Goal: Information Seeking & Learning: Check status

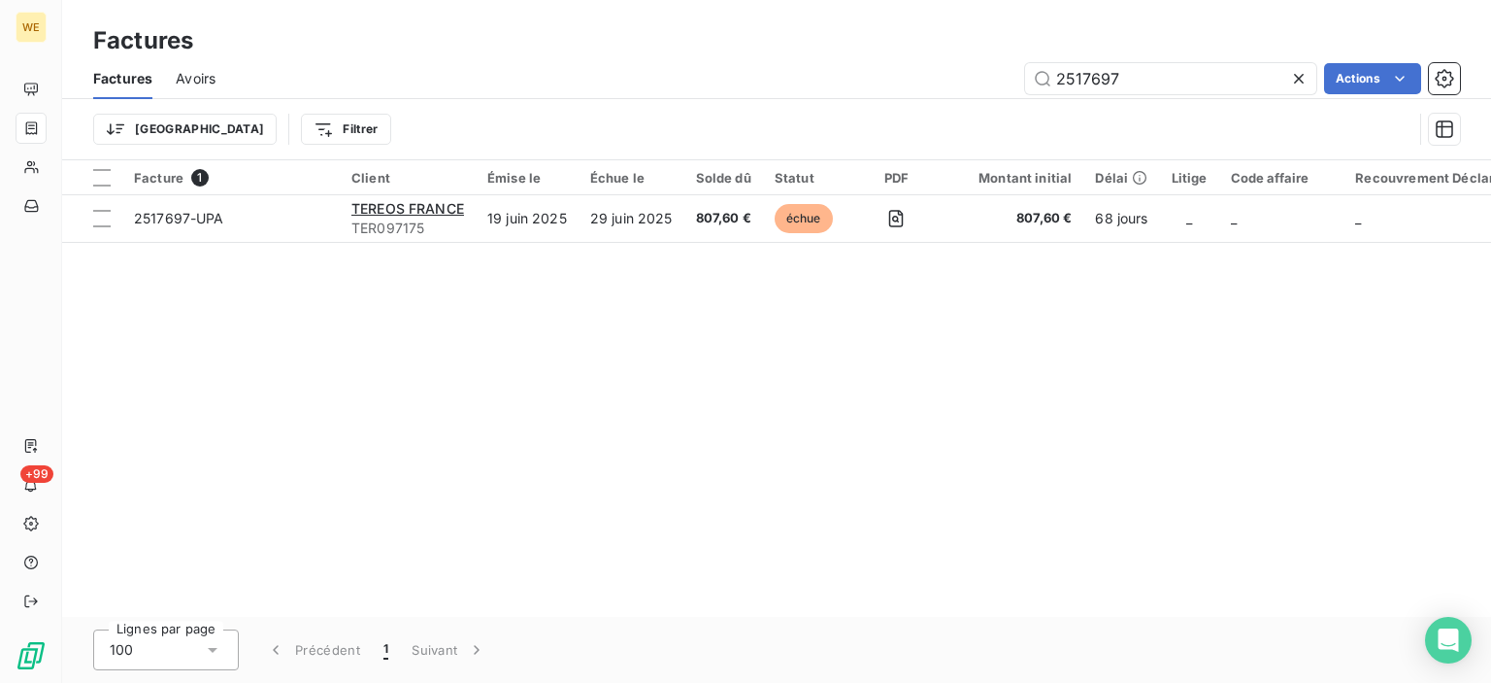
drag, startPoint x: 1128, startPoint y: 80, endPoint x: 703, endPoint y: 2, distance: 432.3
click at [720, 7] on div "Factures Factures Avoirs 2517697 Actions Trier Filtrer" at bounding box center [776, 80] width 1429 height 160
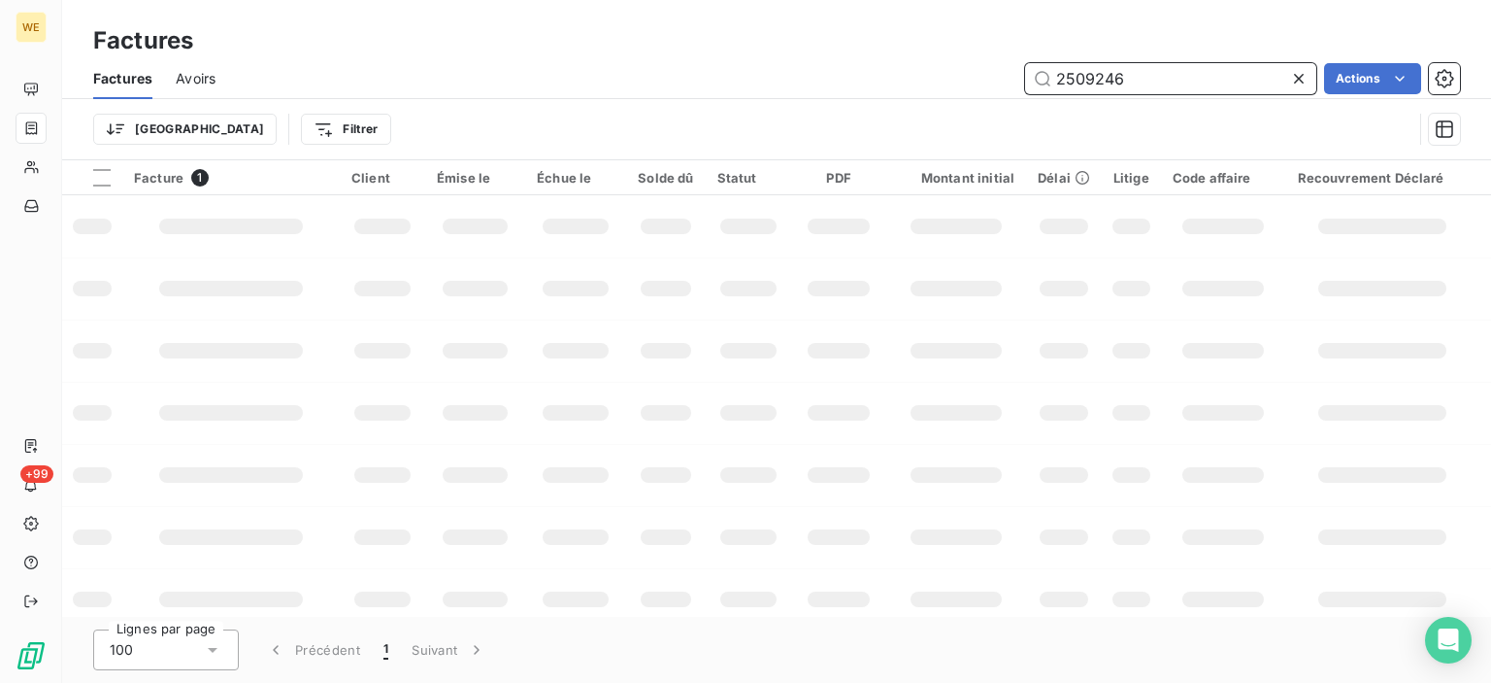
drag, startPoint x: 1131, startPoint y: 81, endPoint x: 967, endPoint y: 69, distance: 164.5
click at [967, 69] on div "2509246 Actions" at bounding box center [849, 78] width 1221 height 31
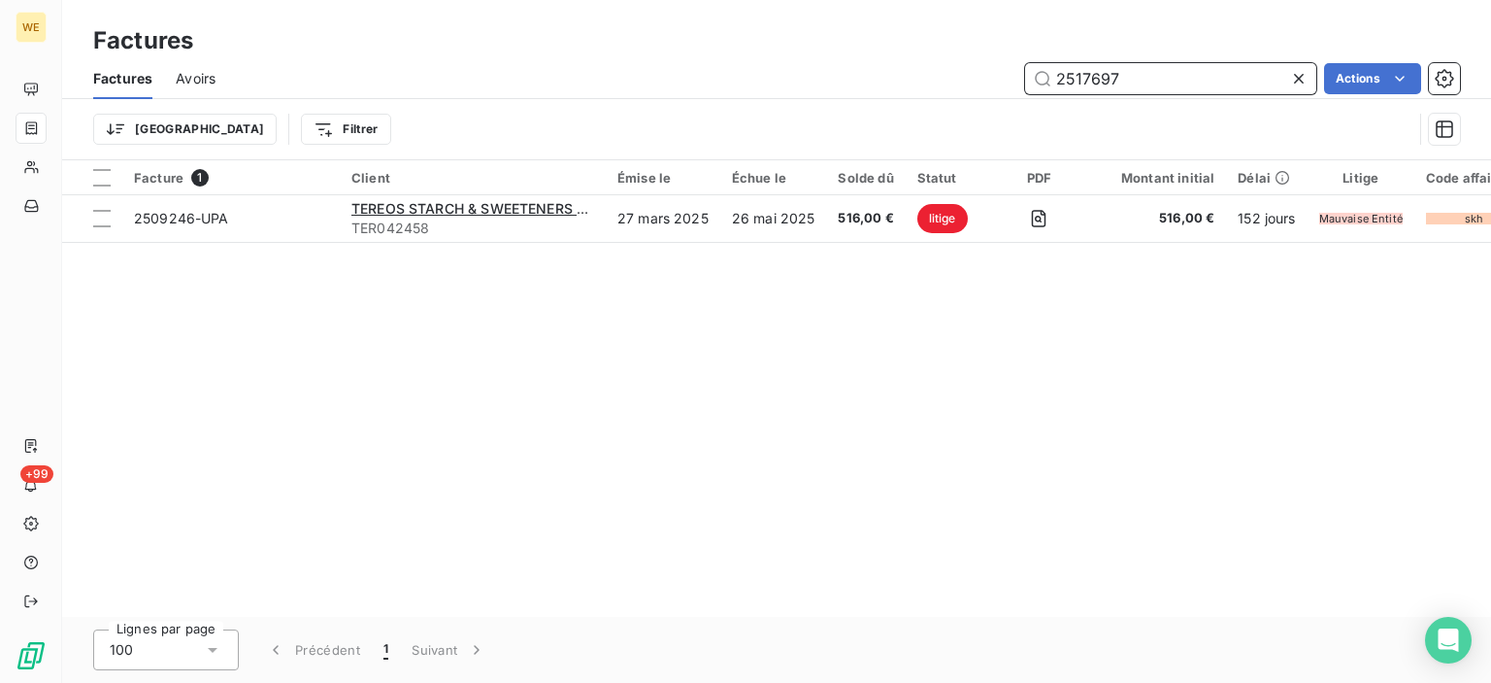
type input "2517697"
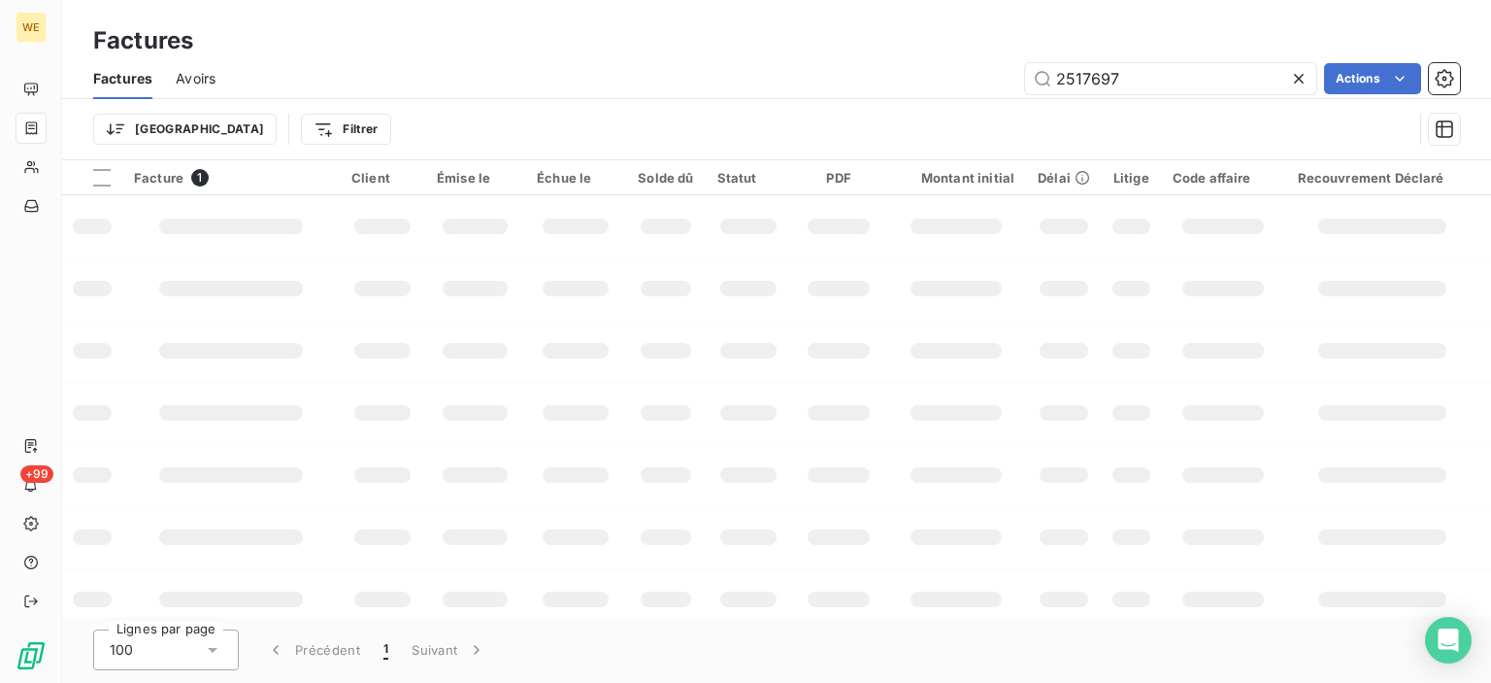
click at [138, 37] on h3 "Factures" at bounding box center [143, 40] width 100 height 35
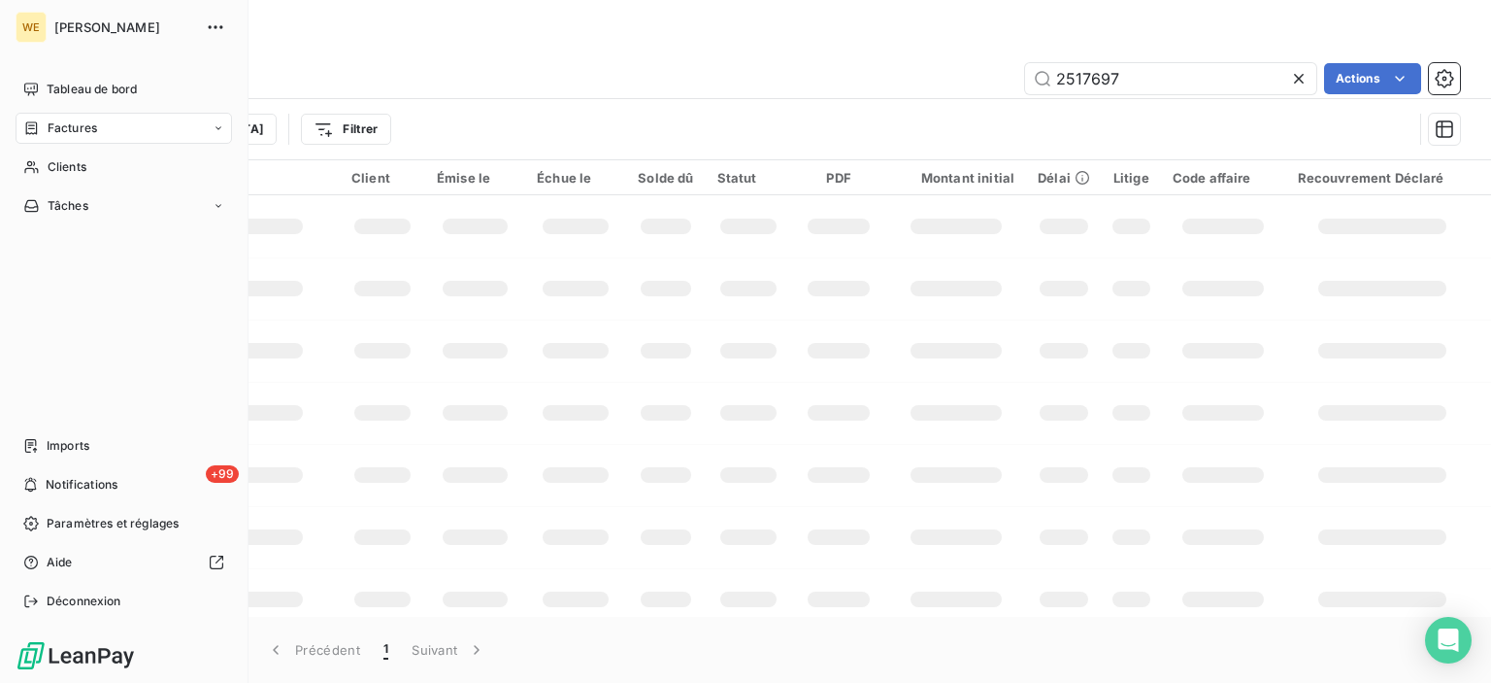
click at [19, 22] on div "WE" at bounding box center [31, 27] width 31 height 31
click at [93, 92] on span "Tableau de bord" at bounding box center [92, 89] width 90 height 17
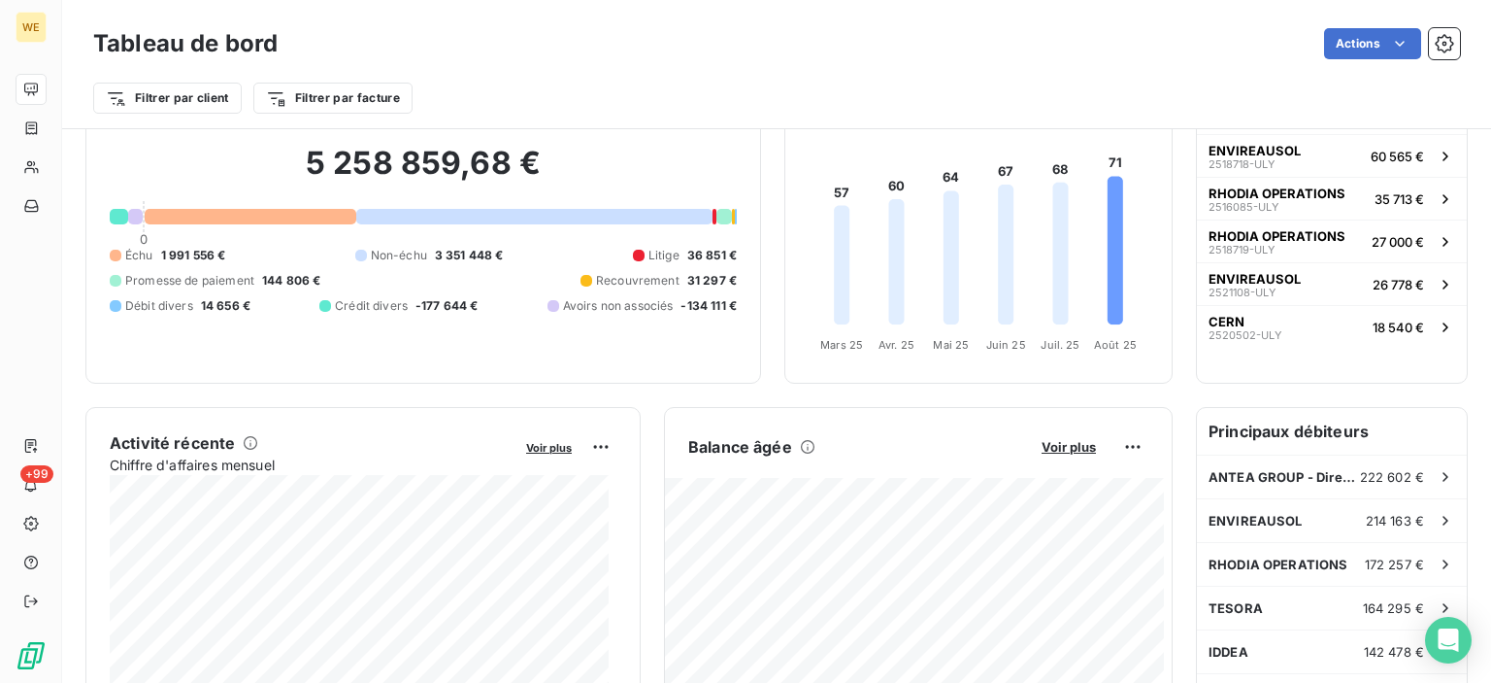
scroll to position [291, 0]
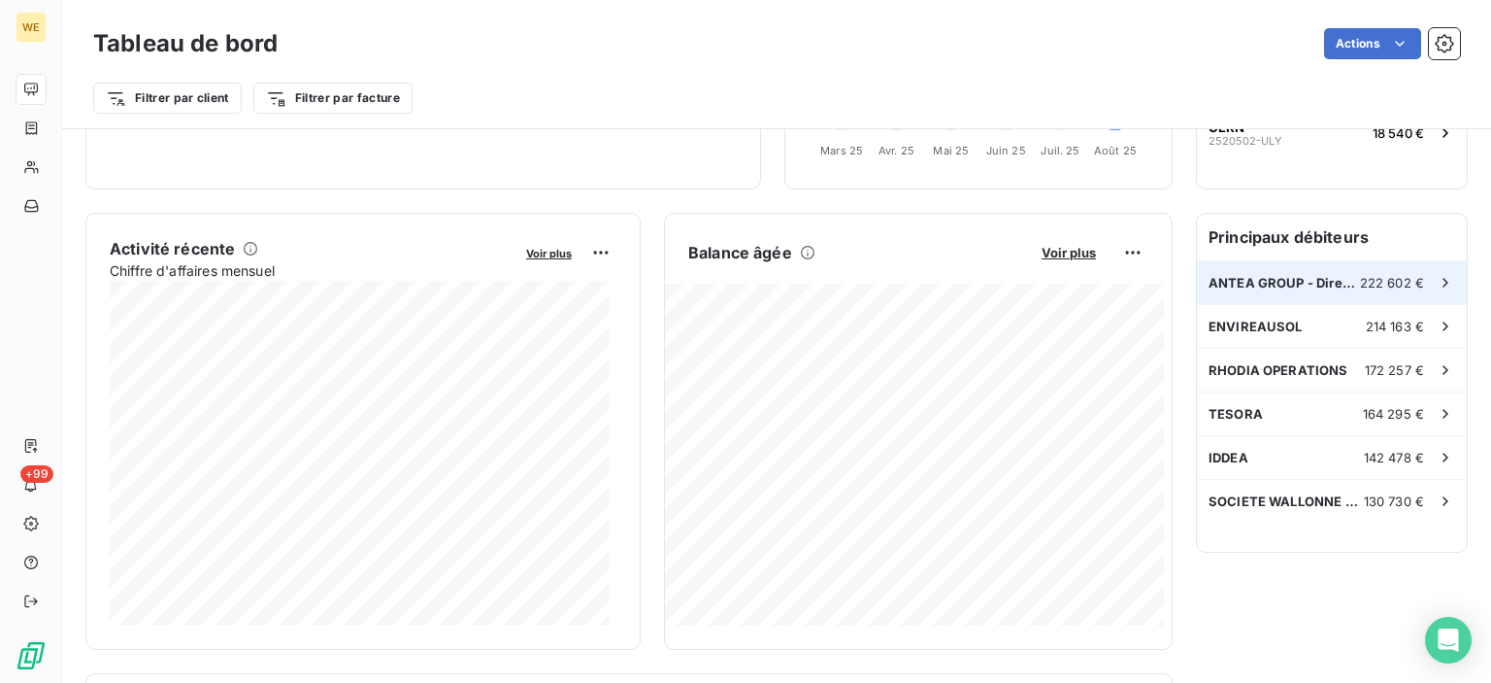
click at [1317, 278] on span "ANTEA GROUP - Direction administrat" at bounding box center [1284, 283] width 151 height 16
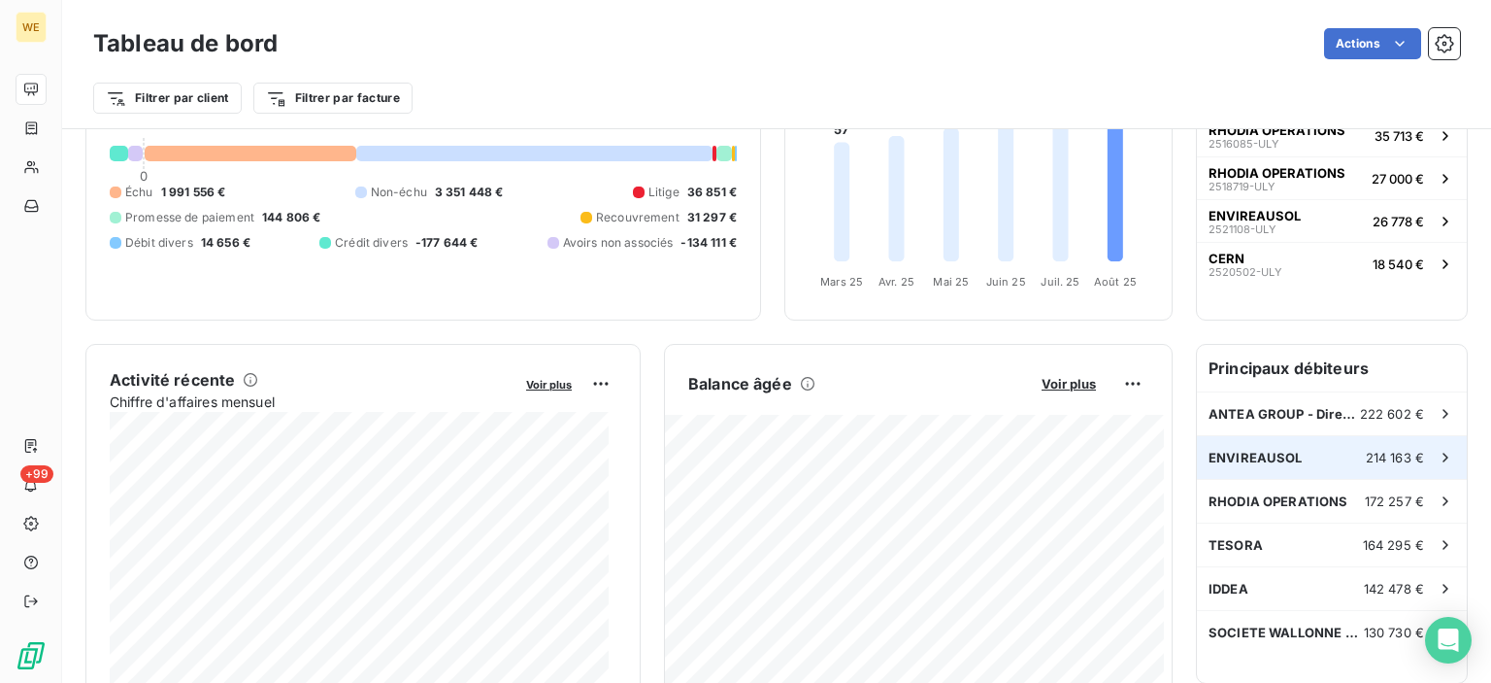
scroll to position [194, 0]
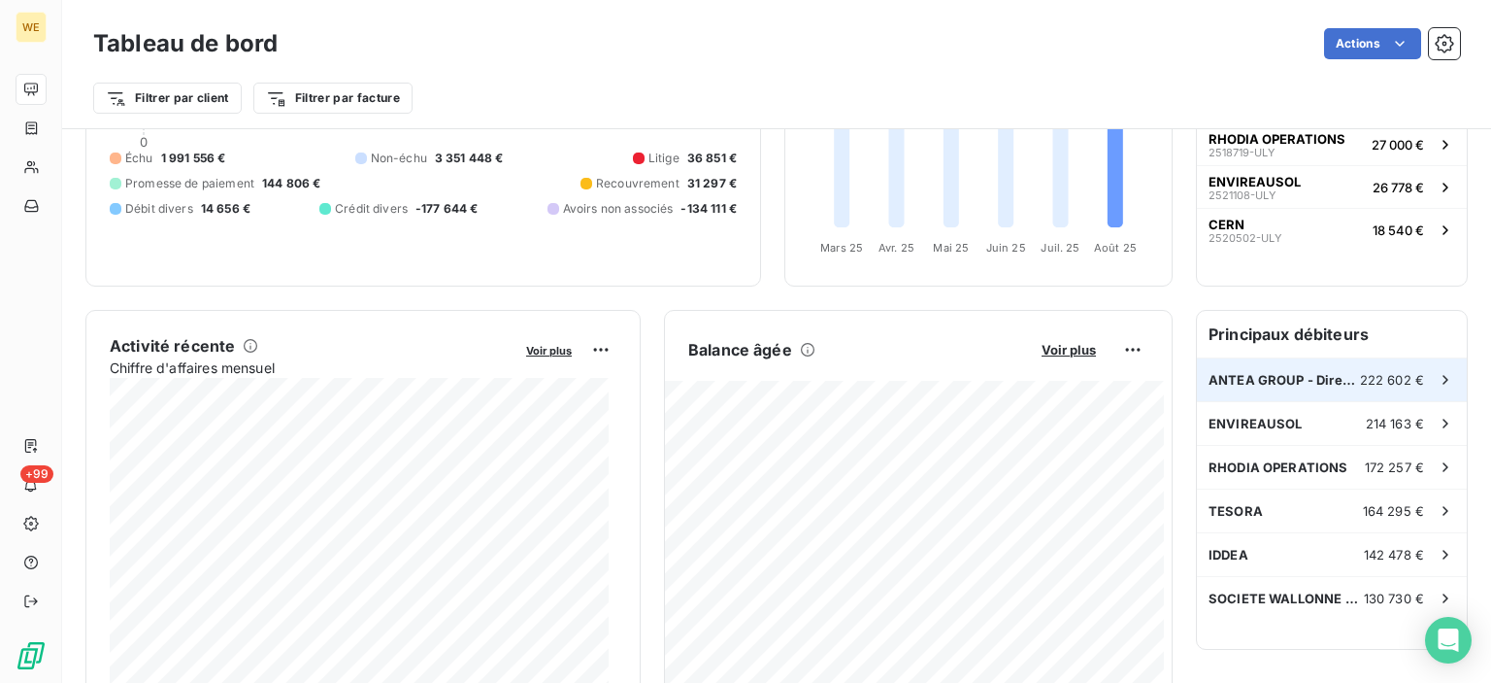
click at [1404, 375] on span "222 602 €" at bounding box center [1392, 380] width 64 height 16
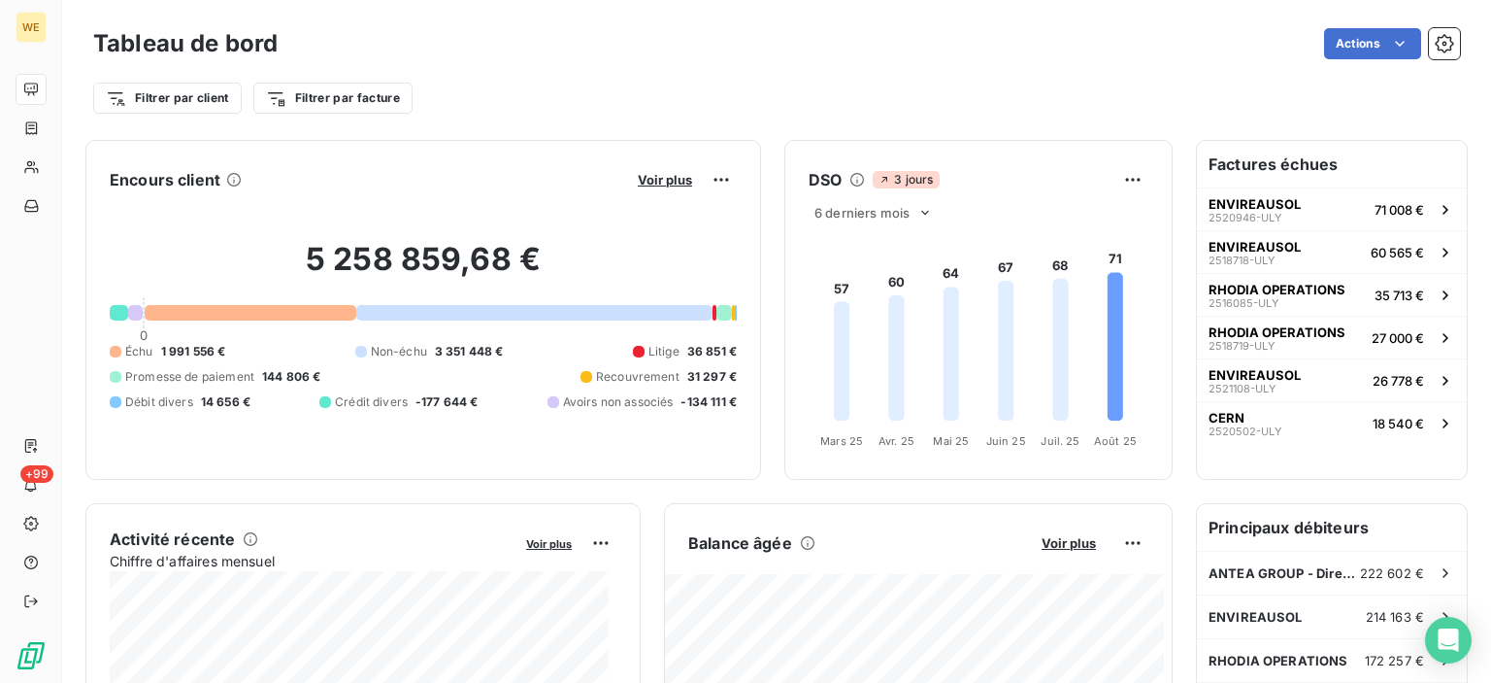
click at [1400, 167] on h6 "Factures échues" at bounding box center [1332, 164] width 270 height 47
click at [1262, 177] on h6 "Factures échues" at bounding box center [1332, 164] width 270 height 47
click at [1268, 164] on h6 "Factures échues" at bounding box center [1332, 165] width 270 height 47
click at [1232, 461] on div "Factures échues ENVIREAUSOL 2520946-ULY 71 008 € ENVIREAUSOL 2518718-ULY 60 565…" at bounding box center [1332, 311] width 270 height 338
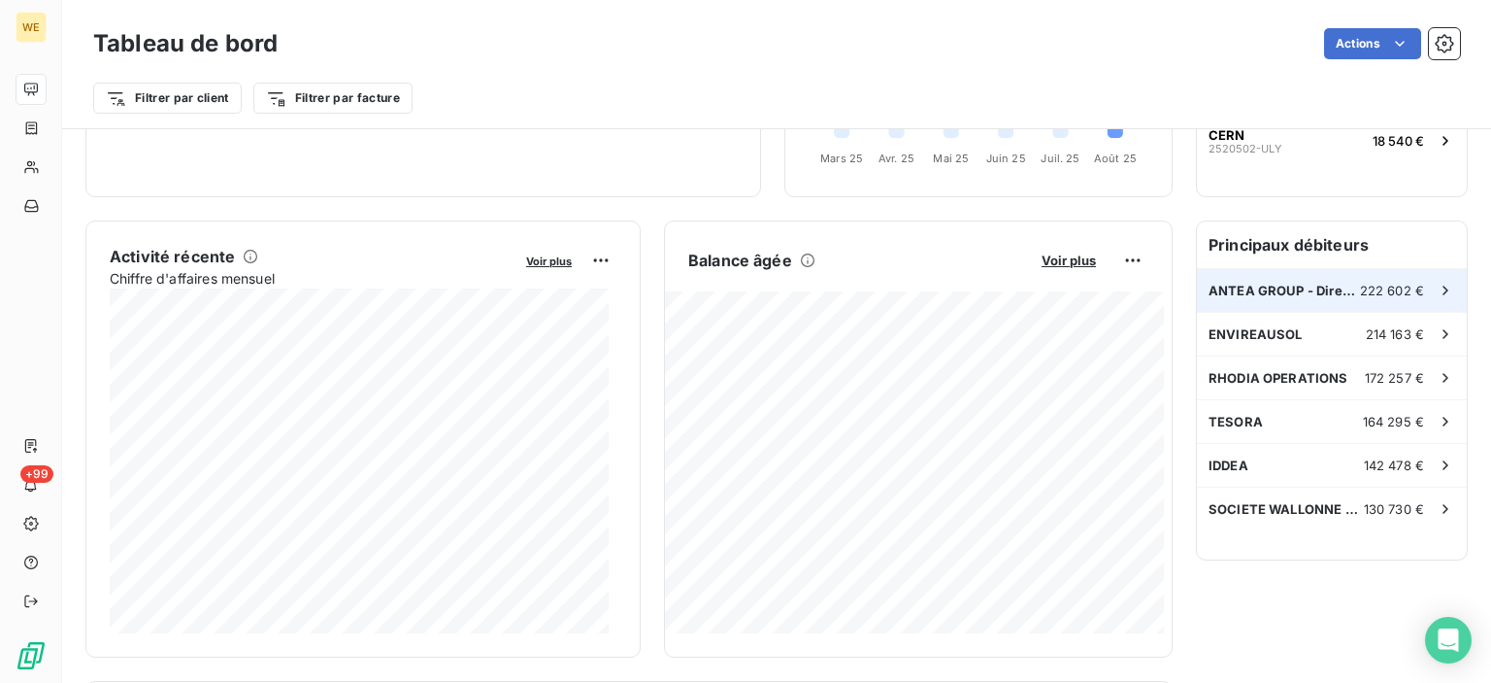
scroll to position [291, 0]
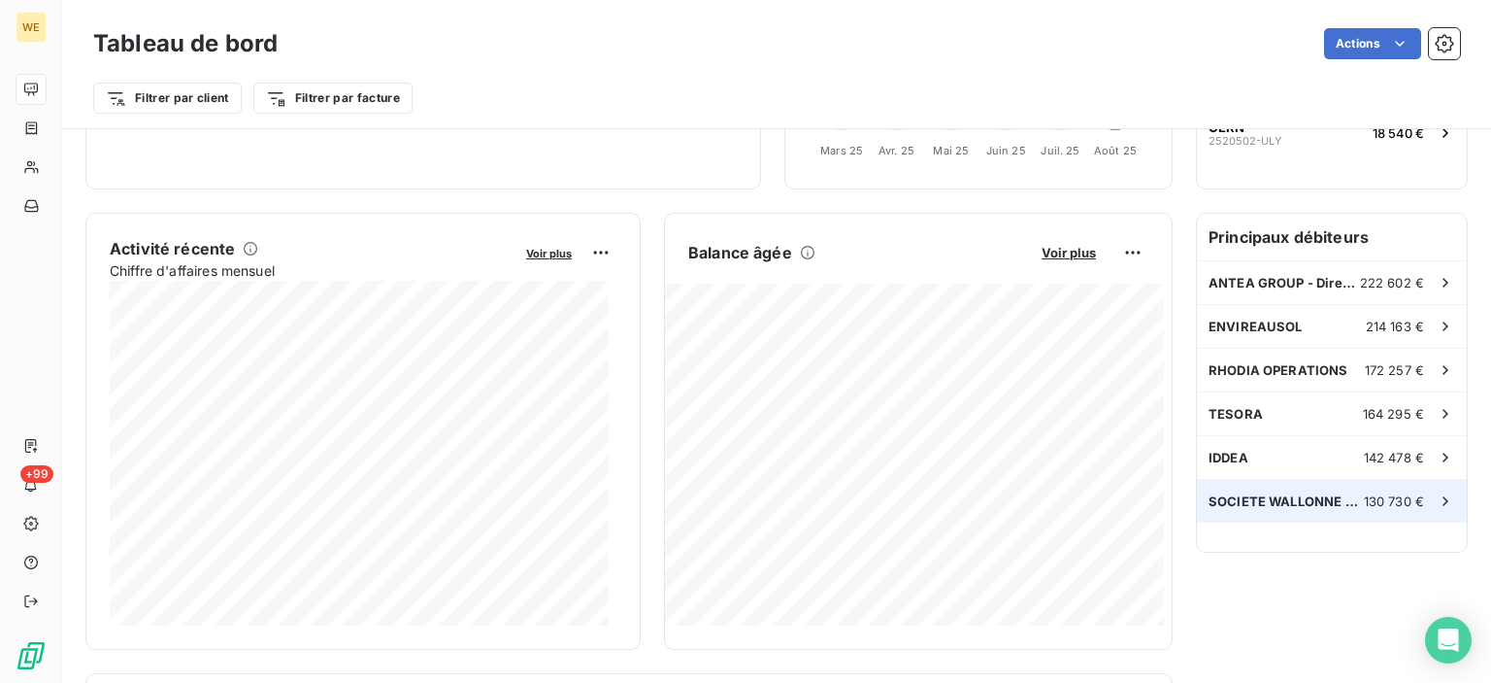
click at [1266, 499] on span "SOCIETE WALLONNE DES EAUX SCRL - SW" at bounding box center [1286, 501] width 155 height 16
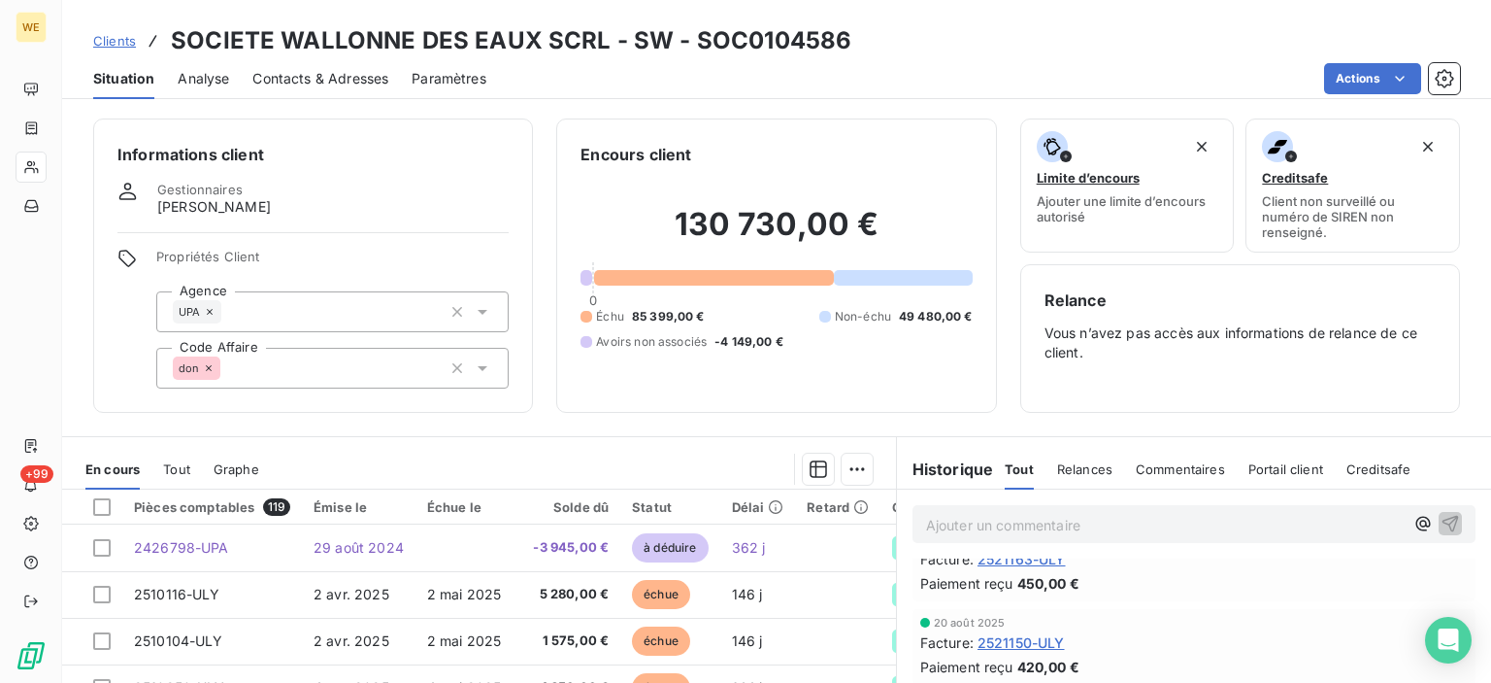
click at [211, 366] on icon at bounding box center [209, 368] width 12 height 12
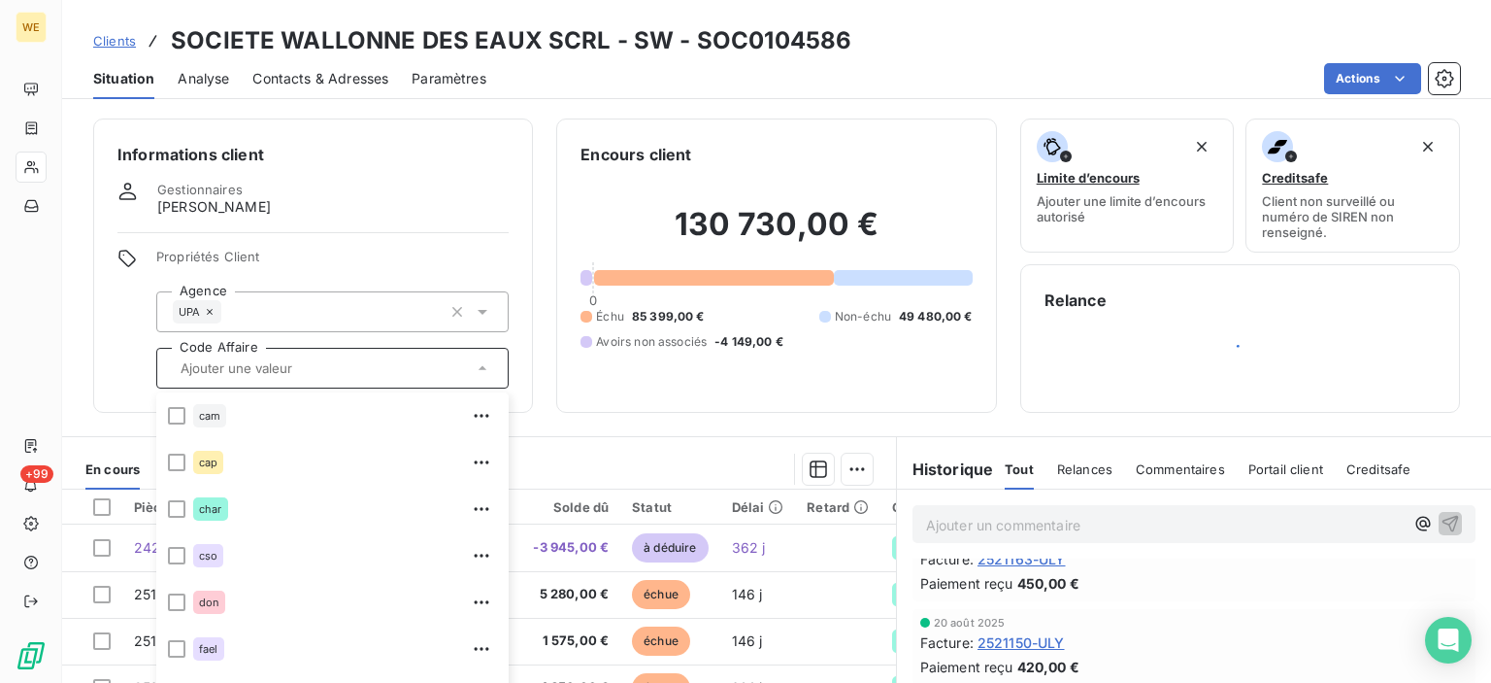
click at [457, 248] on div "Informations client Gestionnaires [PERSON_NAME] Propriétés Client Agence UPA Co…" at bounding box center [313, 265] width 440 height 294
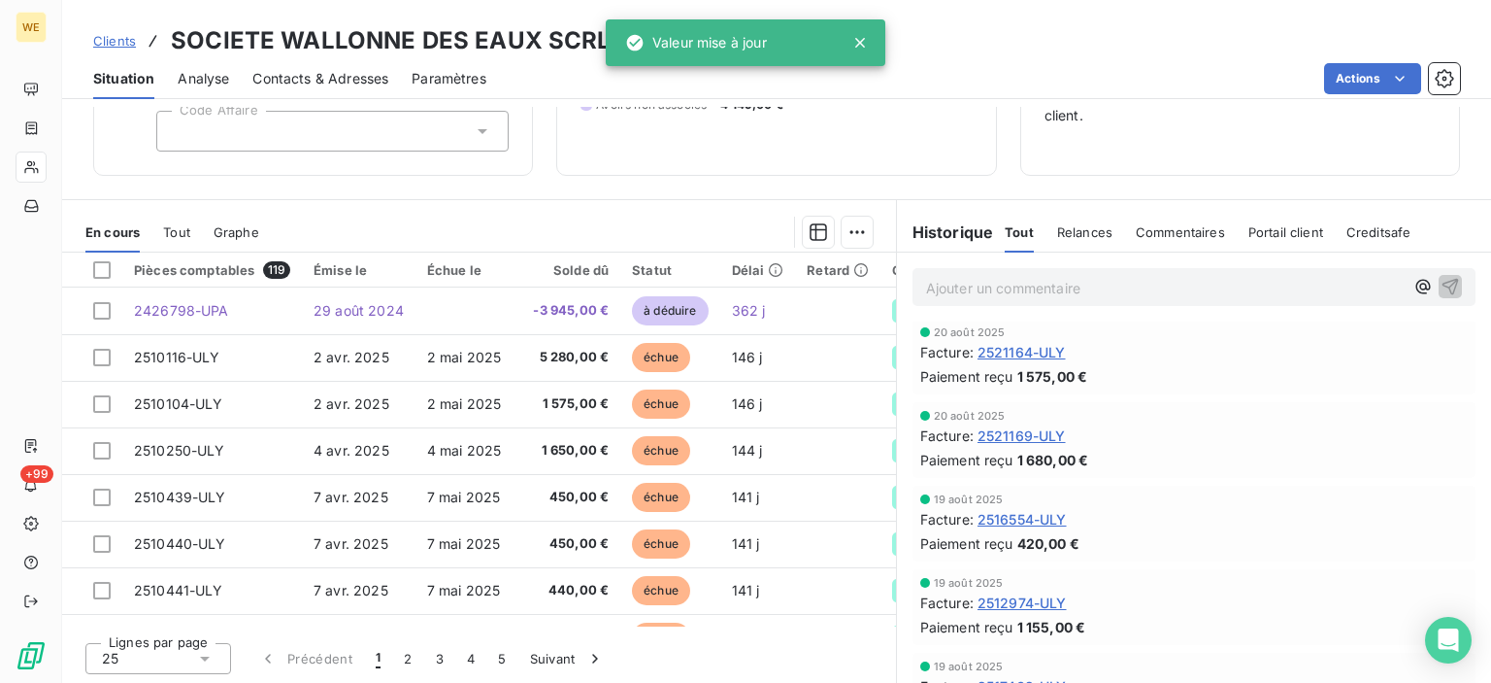
scroll to position [1553, 0]
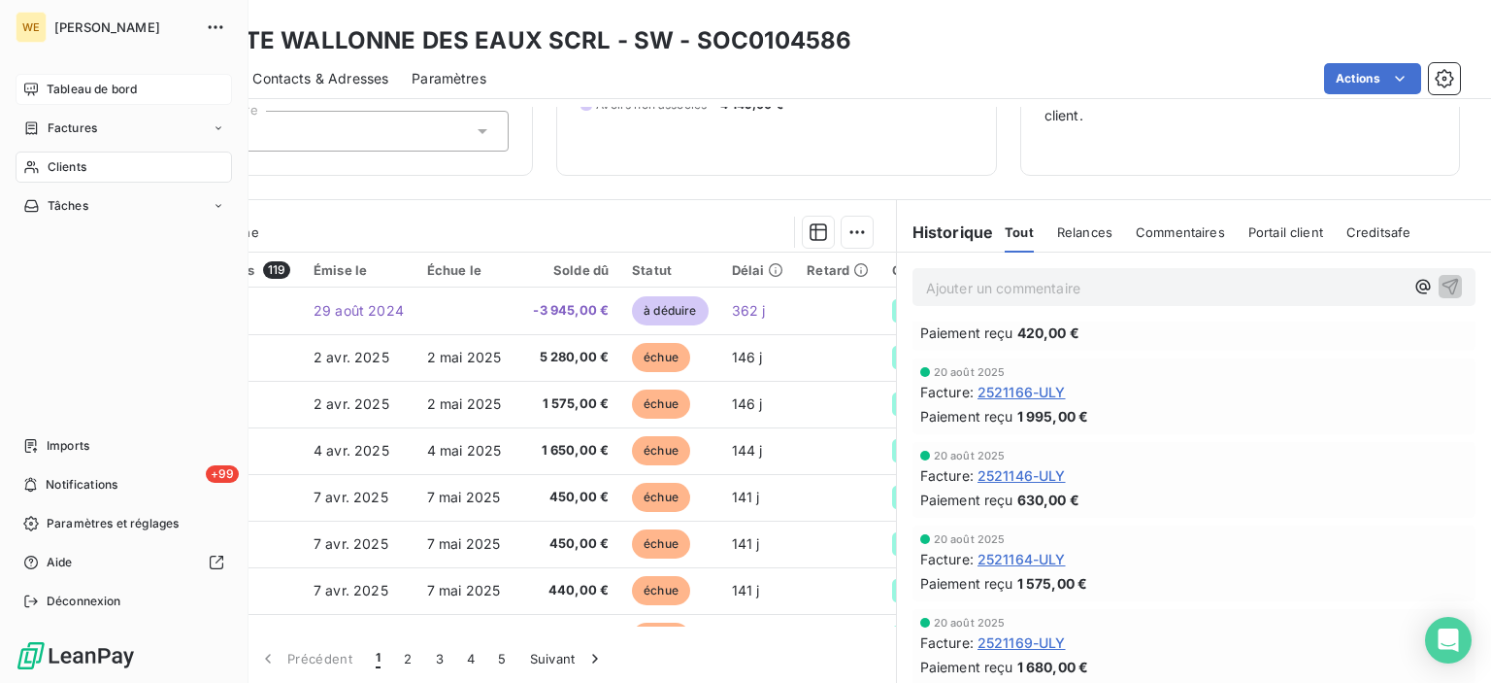
click at [100, 77] on div "Tableau de bord" at bounding box center [124, 89] width 216 height 31
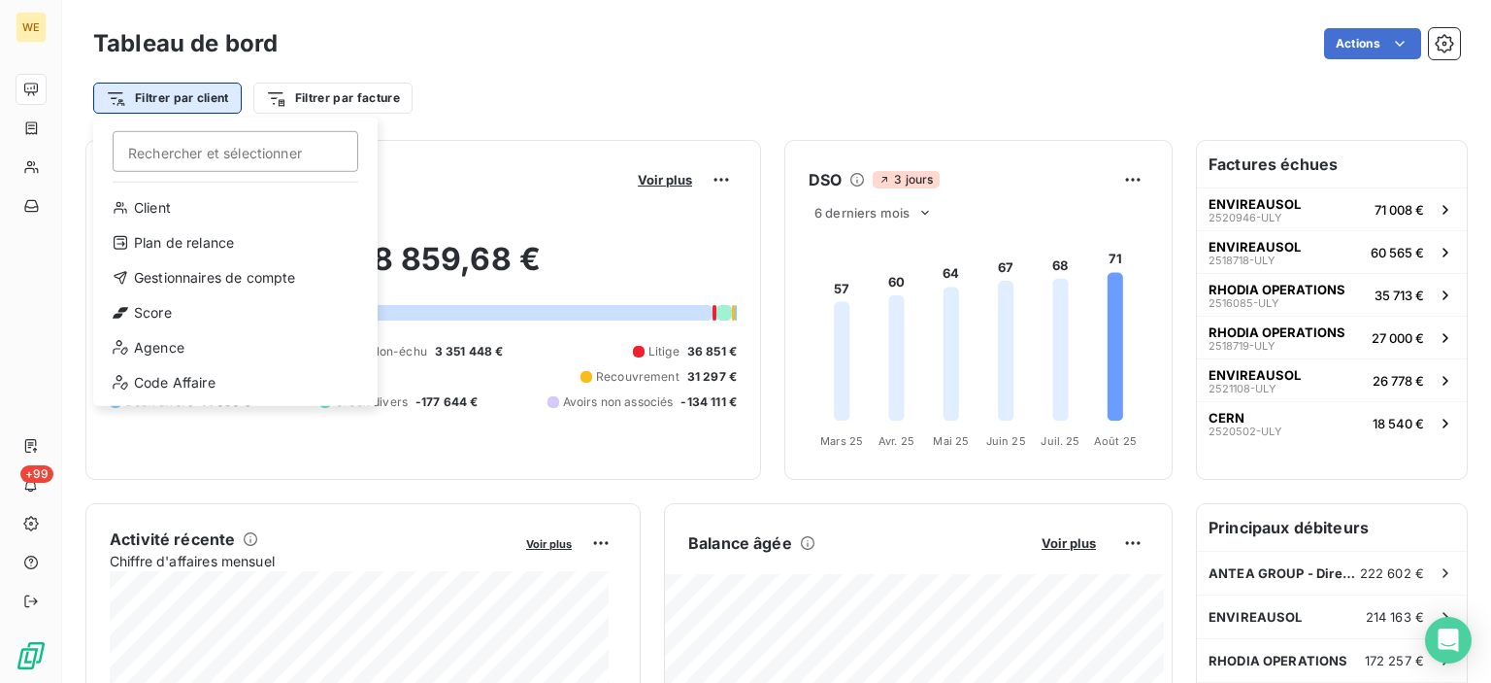
click at [175, 108] on html "WE +99 Tableau de bord Actions Filtrer par client Rechercher et sélectionner Cl…" at bounding box center [745, 341] width 1491 height 683
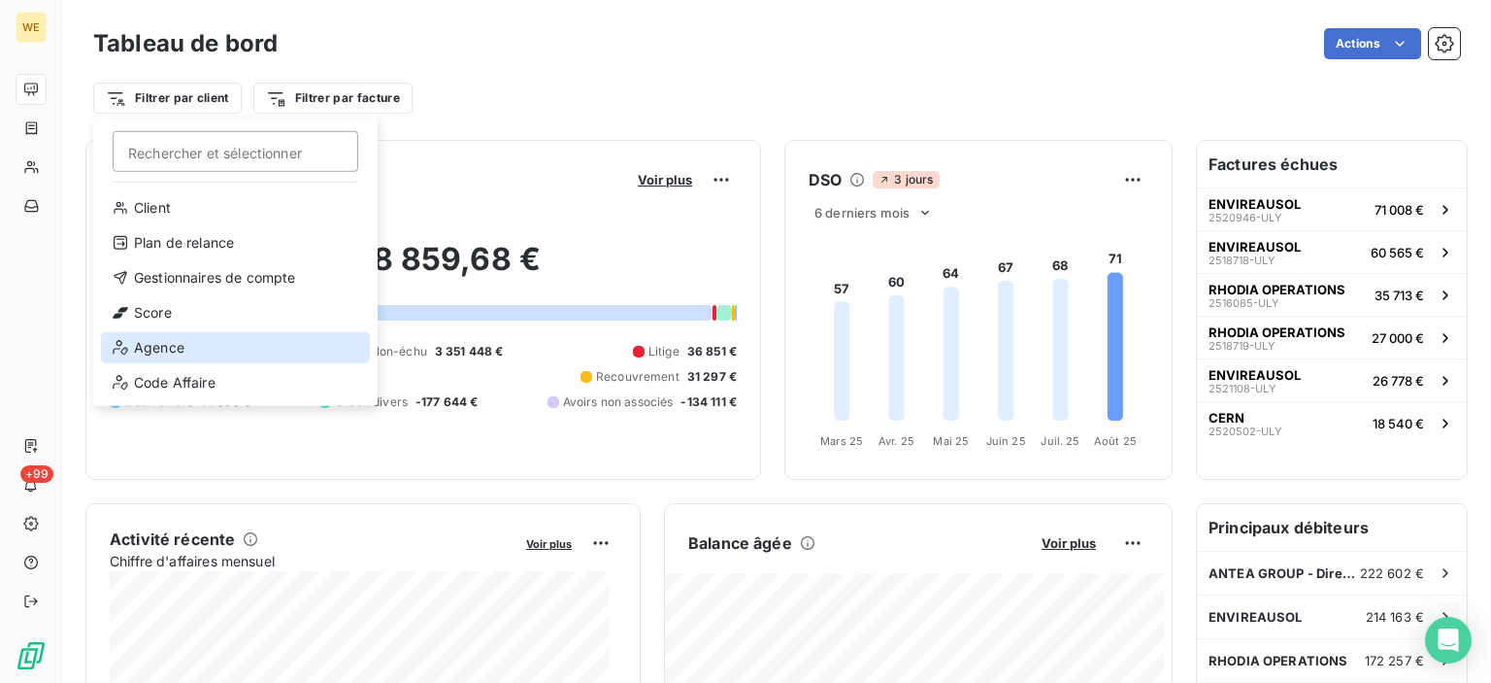
click at [172, 349] on div "Agence" at bounding box center [235, 347] width 269 height 31
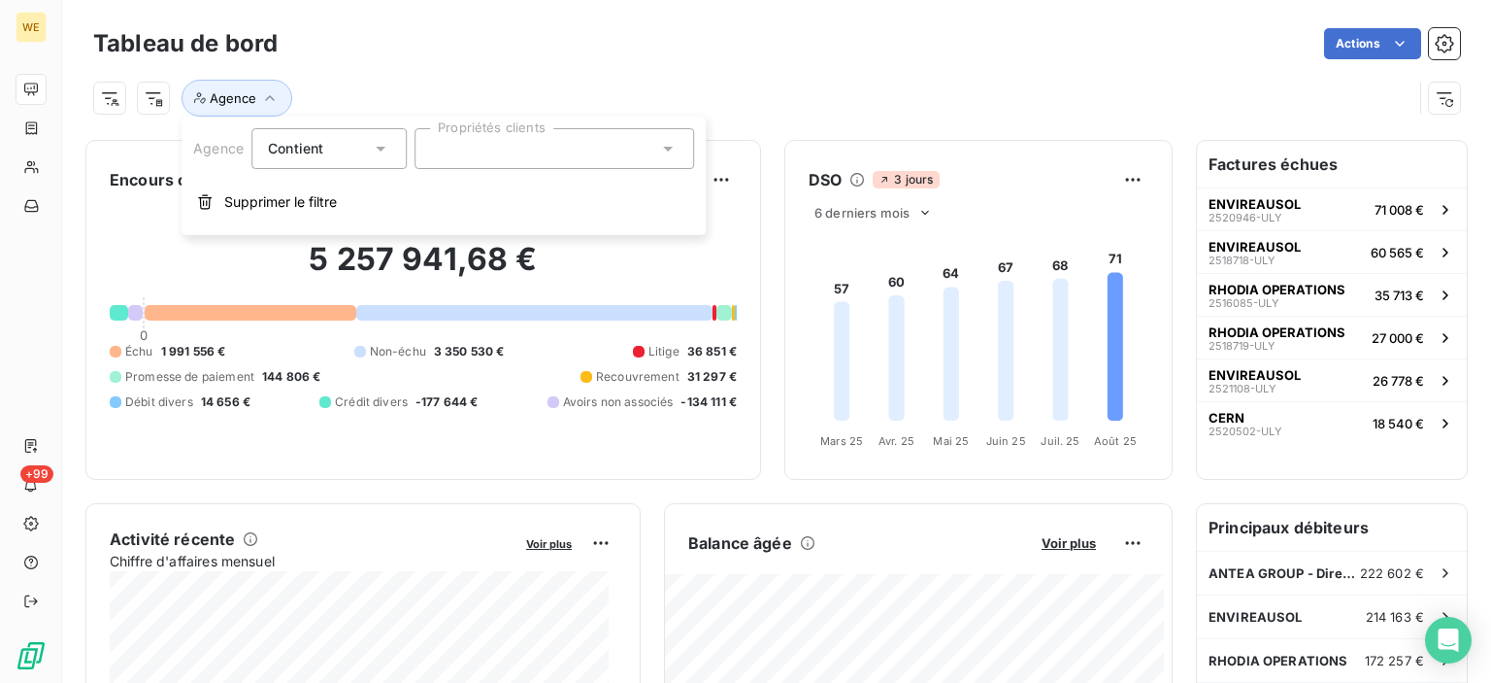
click at [546, 157] on div at bounding box center [555, 148] width 280 height 41
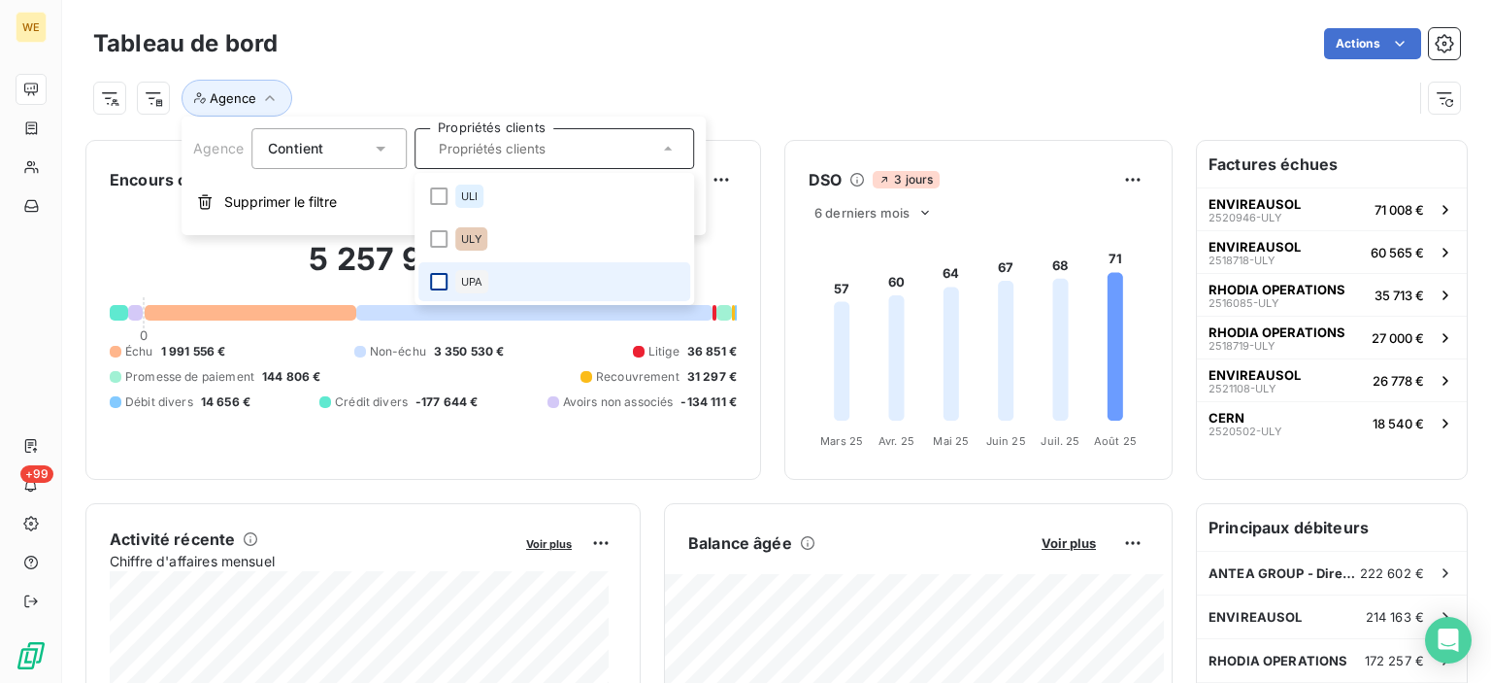
click at [430, 289] on div at bounding box center [438, 281] width 17 height 17
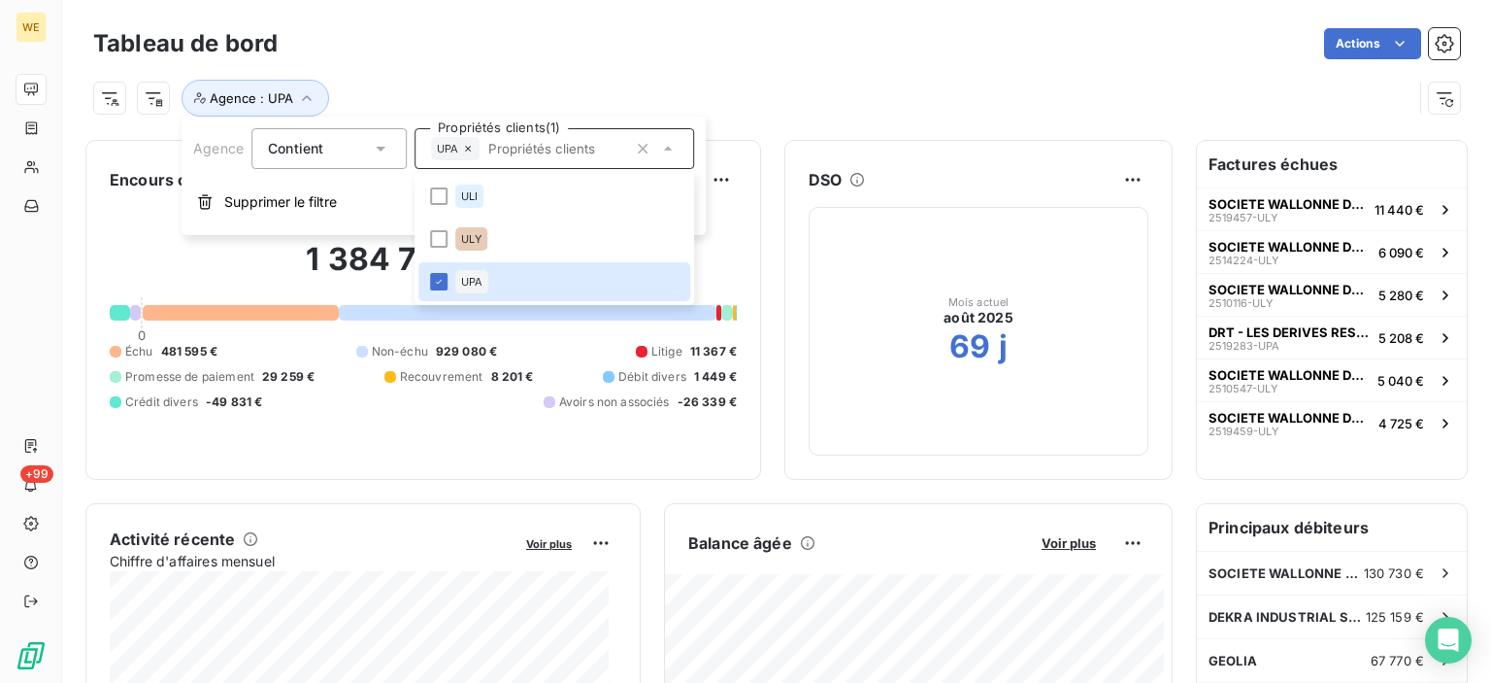
click at [745, 67] on div "Agence : UPA" at bounding box center [776, 90] width 1367 height 52
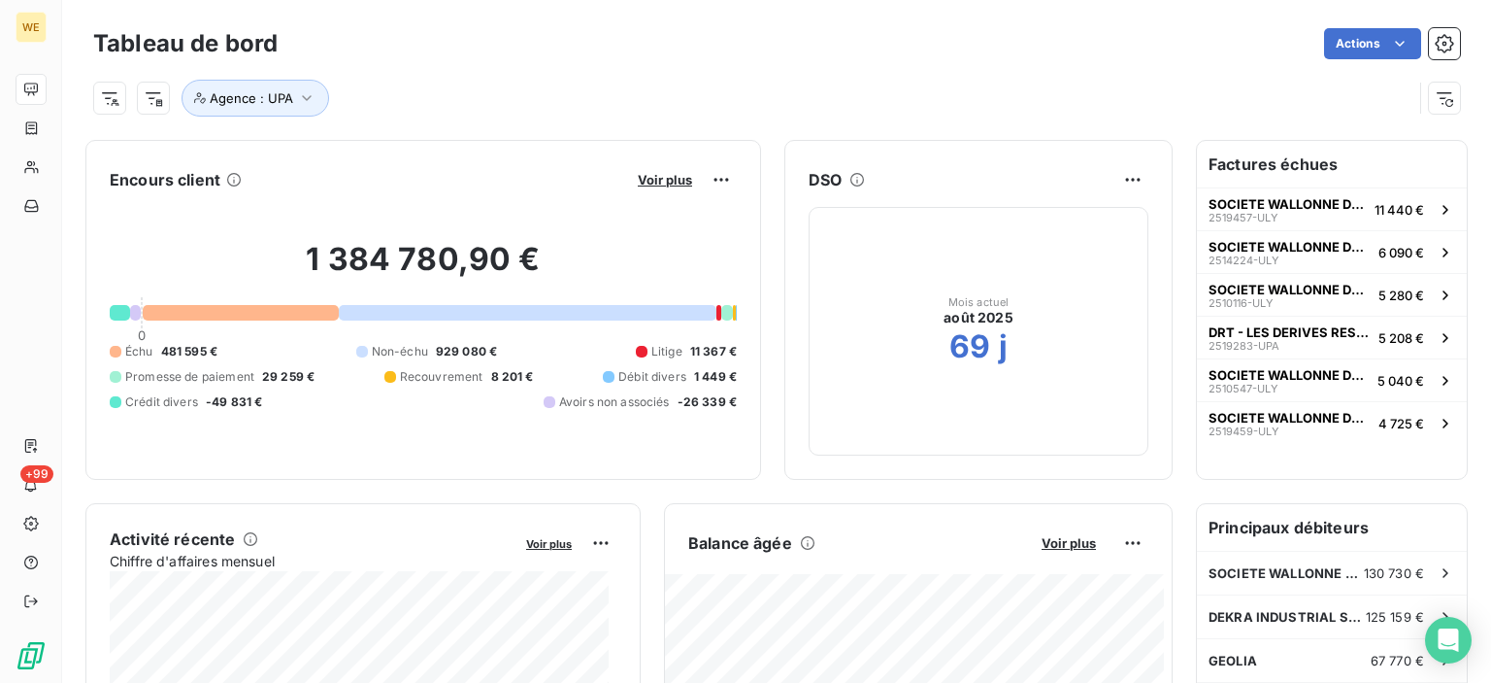
click at [649, 166] on div "Voir plus" at bounding box center [684, 179] width 105 height 31
click at [651, 185] on span "Voir plus" at bounding box center [665, 180] width 54 height 16
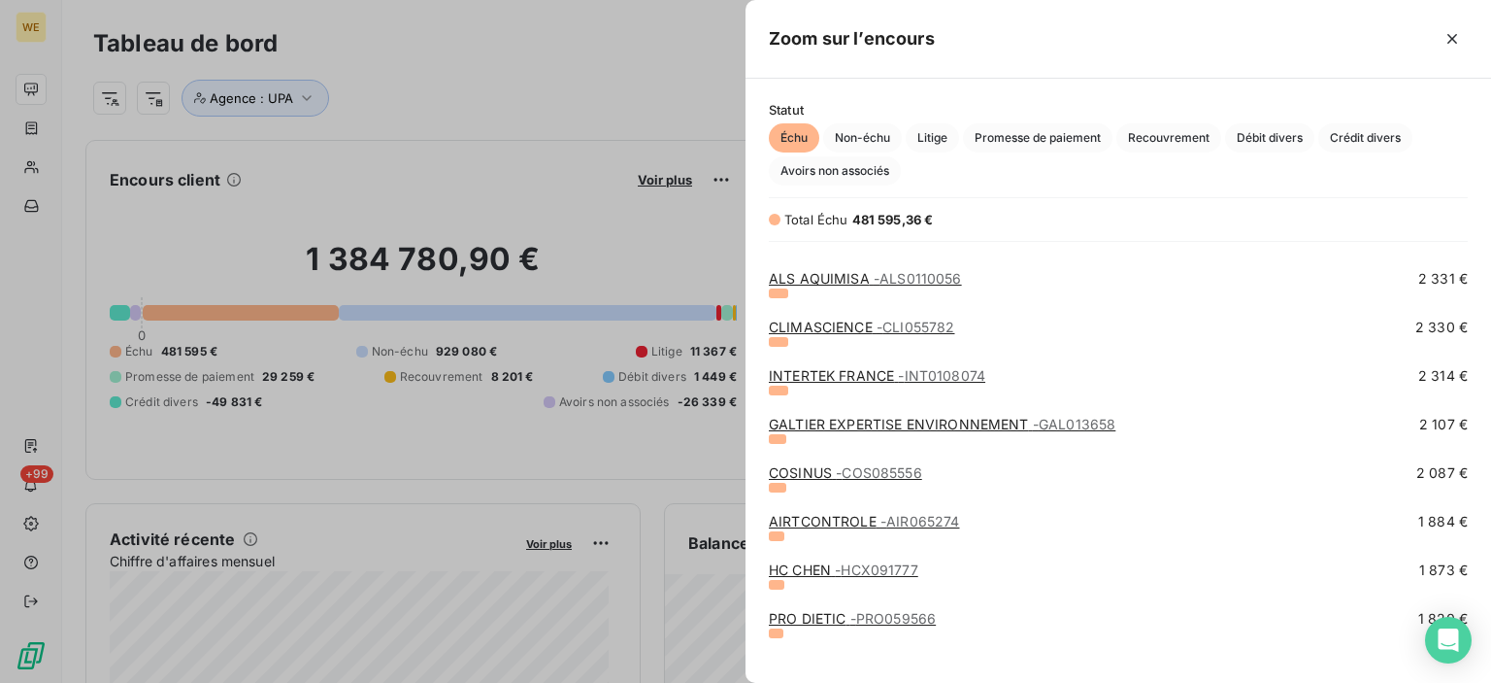
scroll to position [1942, 0]
